Goal: Browse casually: Explore the website without a specific task or goal

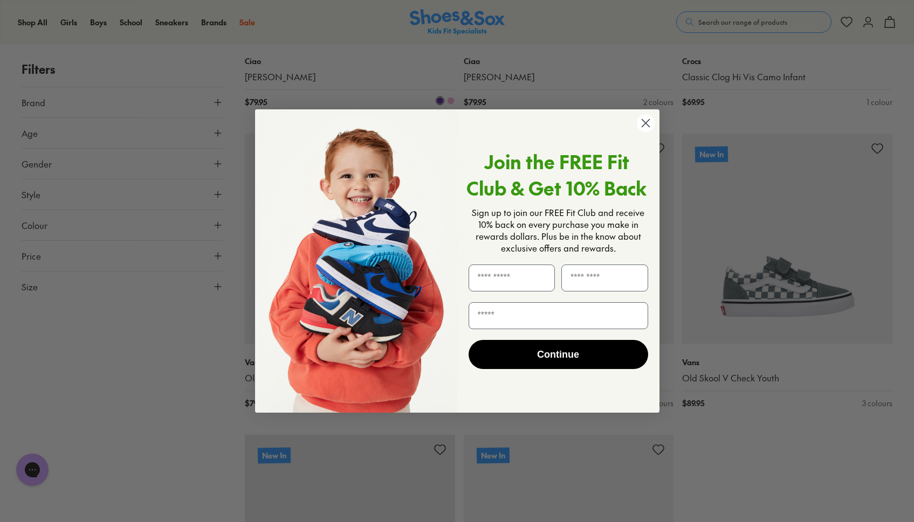
scroll to position [2796, 0]
click at [644, 123] on circle "Close dialog" at bounding box center [645, 123] width 18 height 18
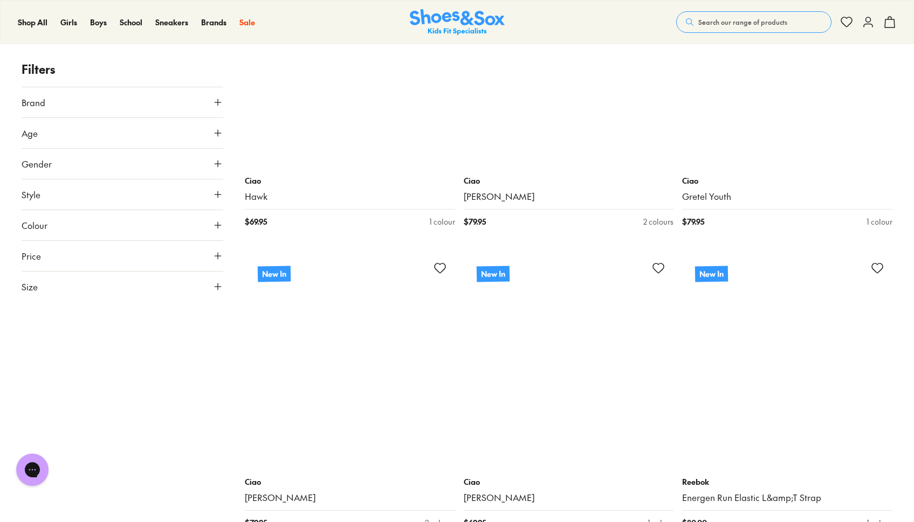
scroll to position [5166, 0]
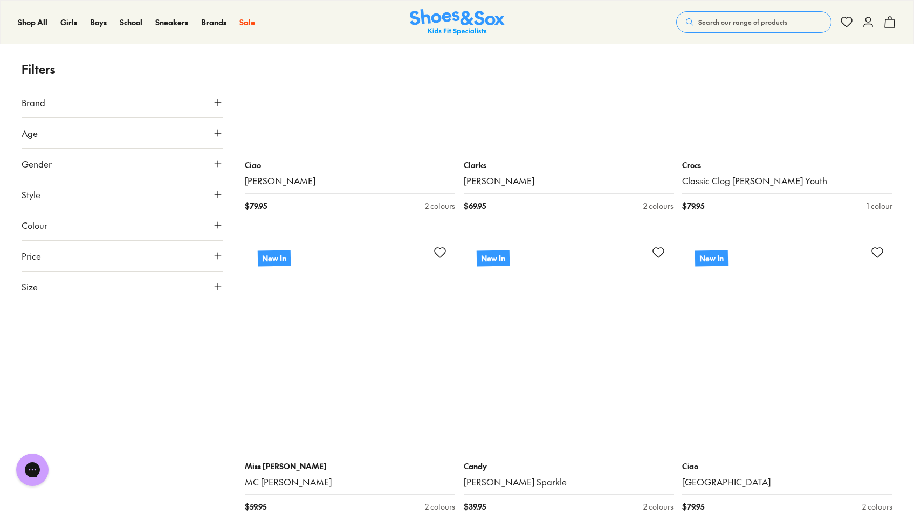
scroll to position [8629, 0]
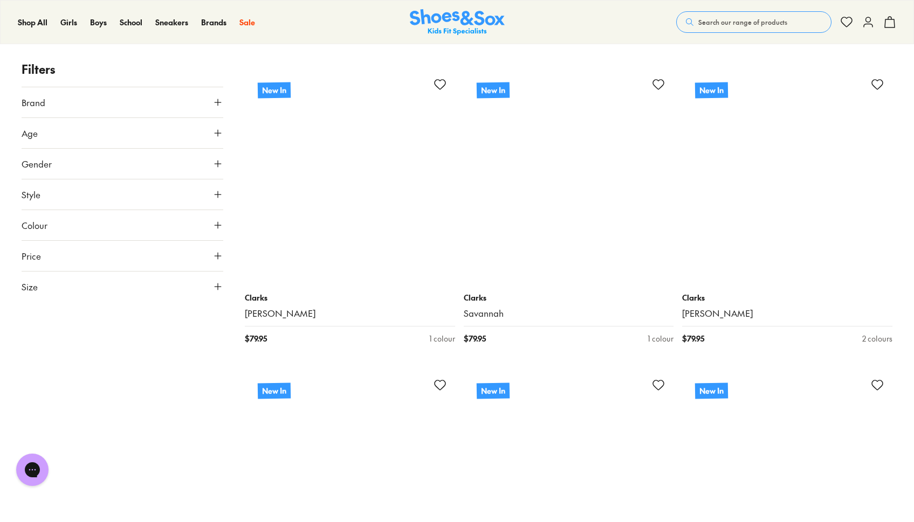
scroll to position [10786, 0]
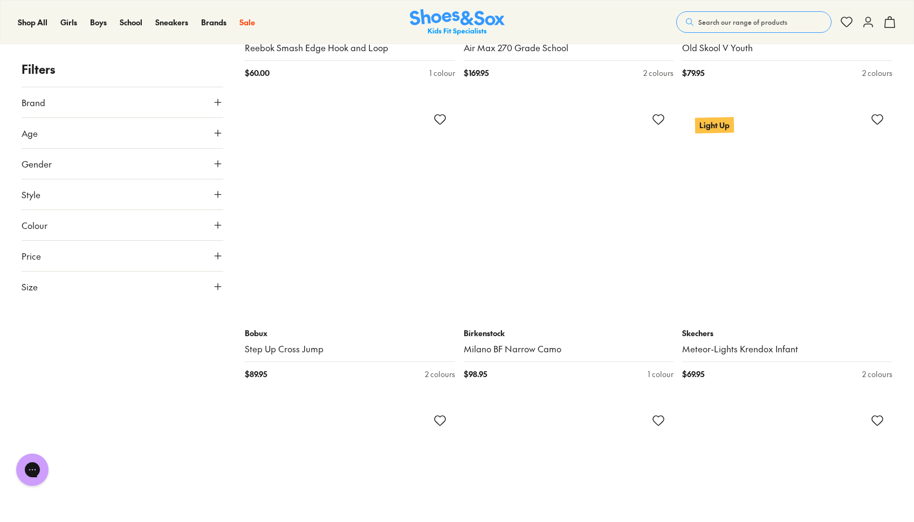
scroll to position [14571, 0]
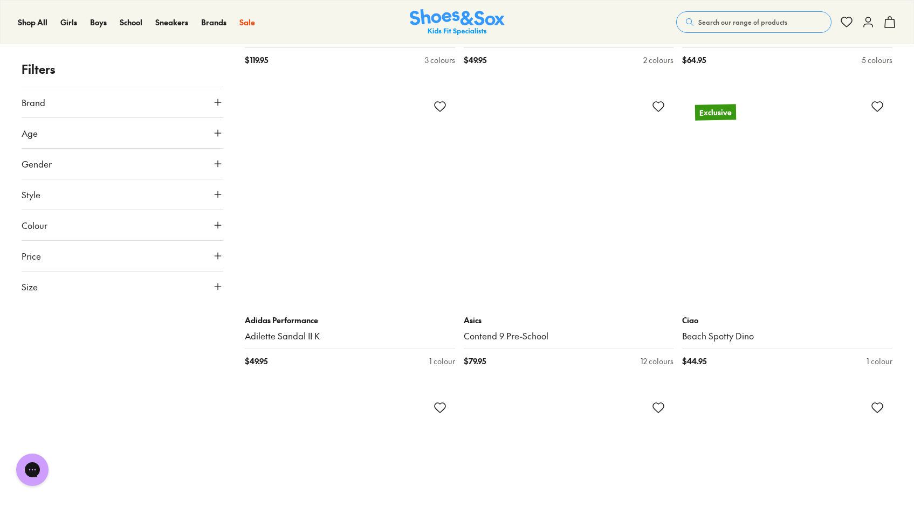
scroll to position [17298, 0]
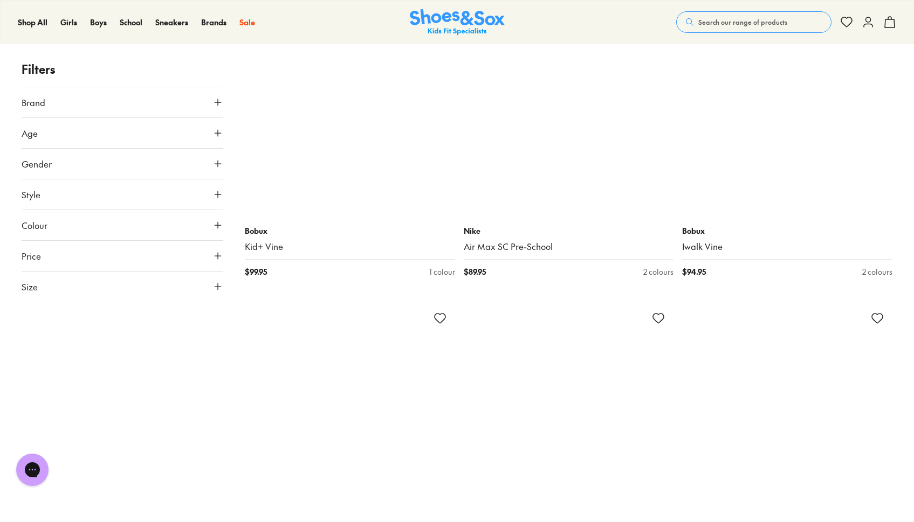
scroll to position [21902, 0]
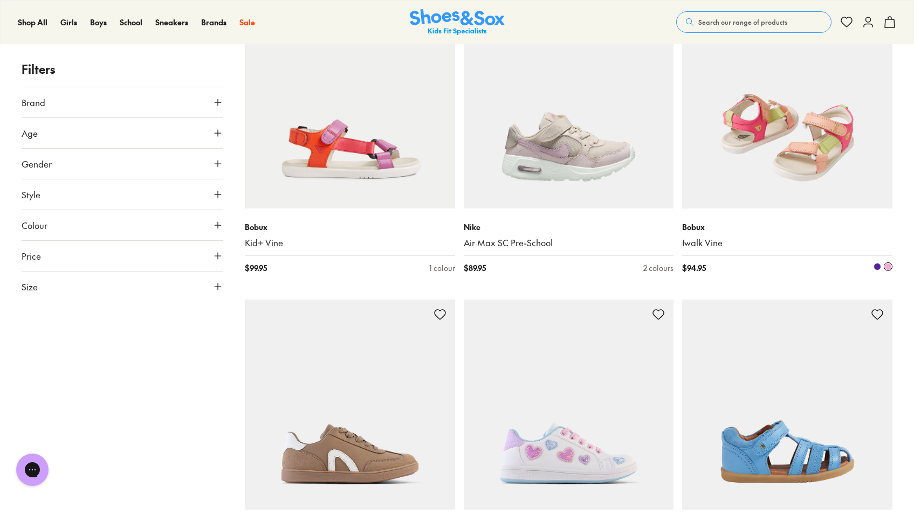
click at [796, 125] on img at bounding box center [787, 103] width 210 height 210
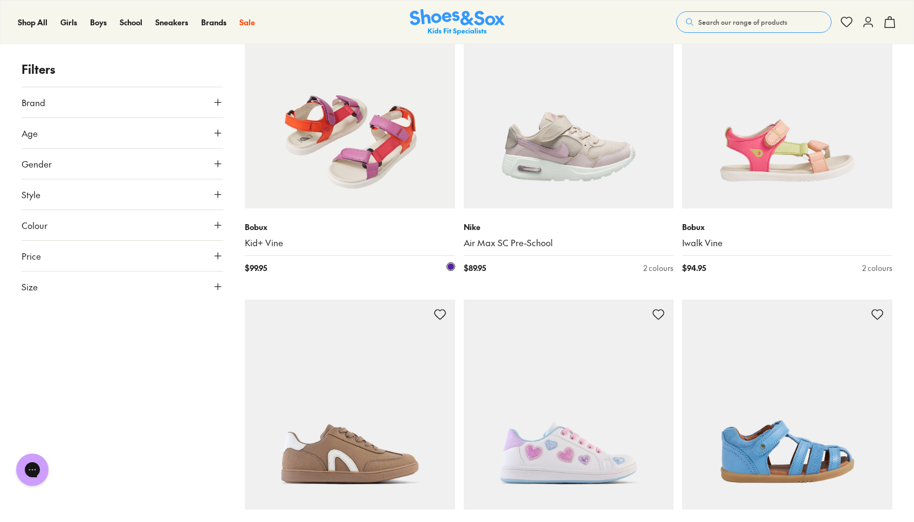
click at [335, 109] on img at bounding box center [350, 103] width 210 height 210
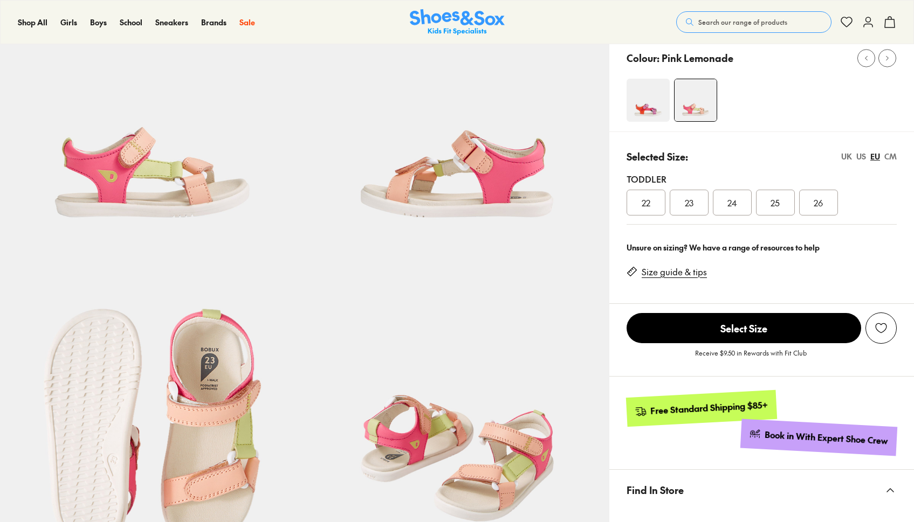
select select "*"
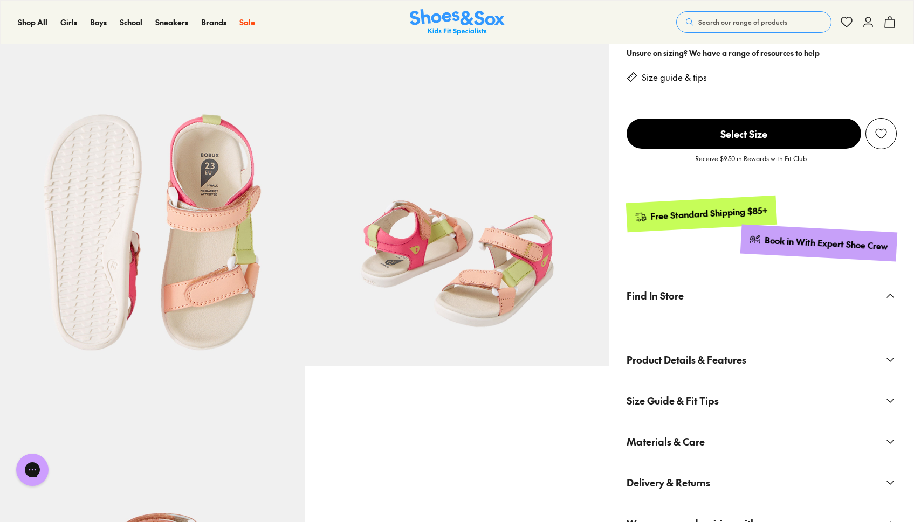
scroll to position [313, 0]
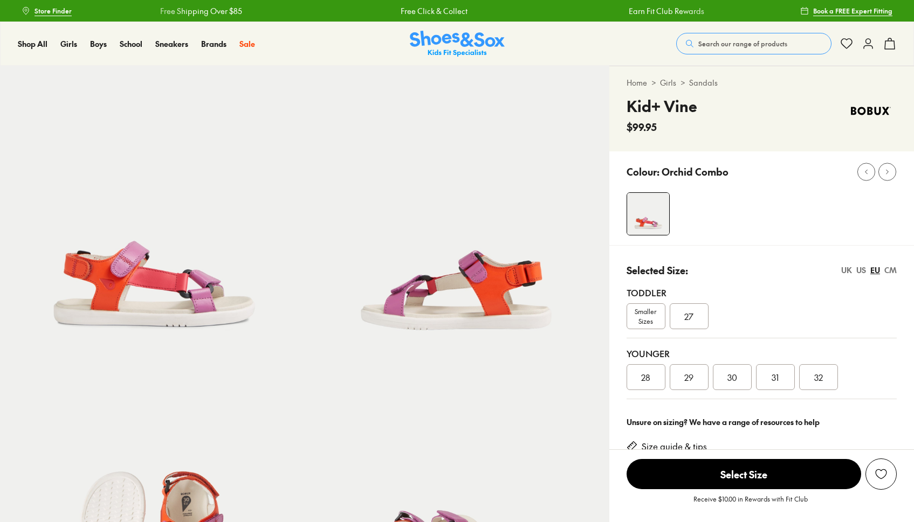
select select "*"
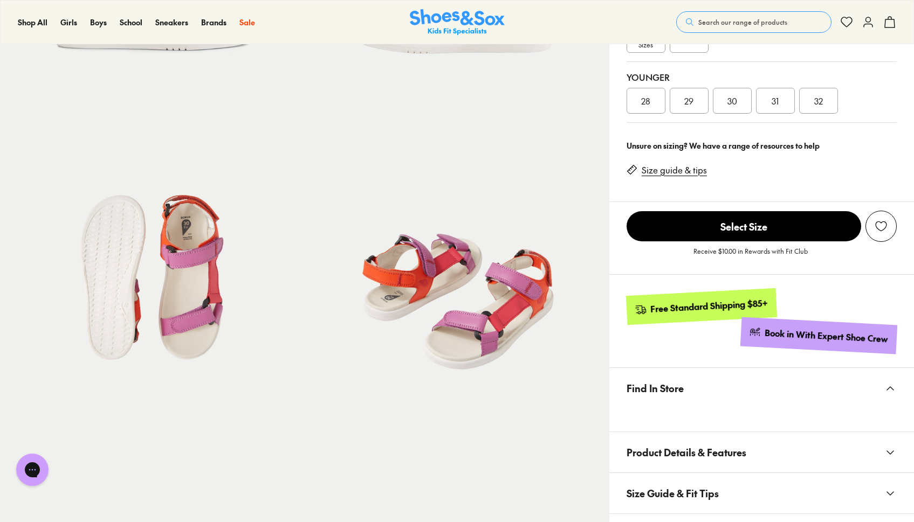
scroll to position [287, 0]
